Goal: Navigation & Orientation: Find specific page/section

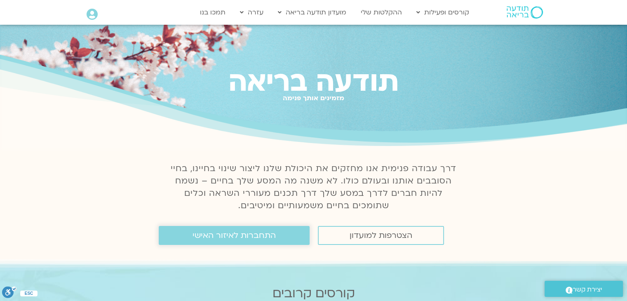
click at [246, 236] on span "התחברות לאיזור האישי" at bounding box center [233, 235] width 83 height 9
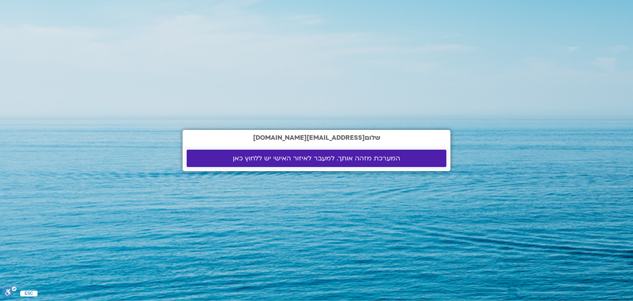
click at [333, 157] on span "המערכת מזהה אותך. למעבר לאיזור האישי יש ללחוץ כאן" at bounding box center [316, 158] width 167 height 7
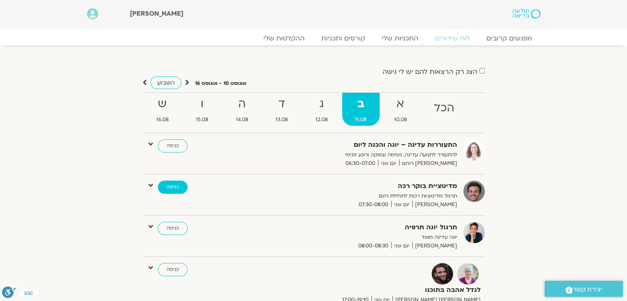
click at [178, 187] on link "כניסה" at bounding box center [173, 186] width 30 height 13
click at [166, 189] on link "כניסה" at bounding box center [173, 186] width 30 height 13
click at [179, 186] on link "כניסה" at bounding box center [173, 186] width 30 height 13
